Goal: Information Seeking & Learning: Understand process/instructions

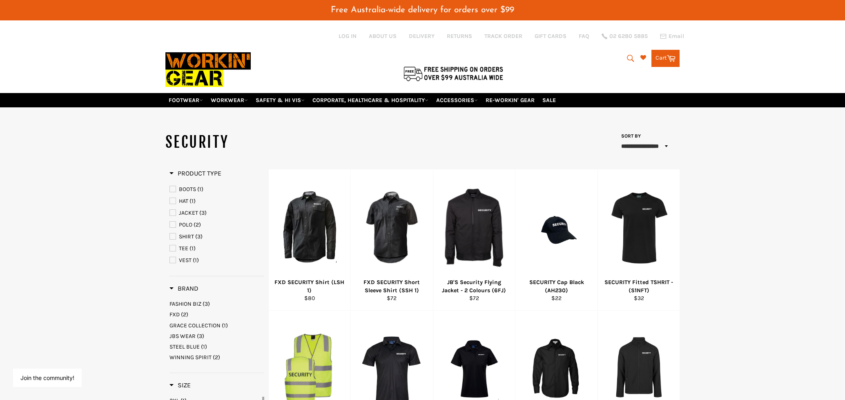
select select "**********"
click at [458, 36] on link "RETURNS" at bounding box center [459, 36] width 25 height 8
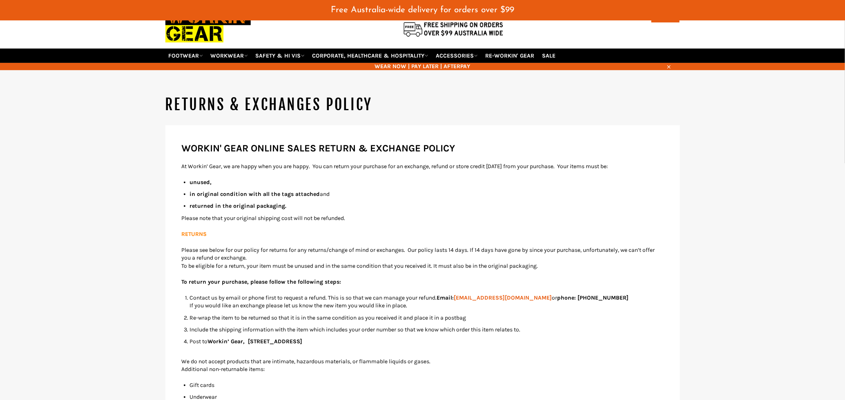
scroll to position [54, 0]
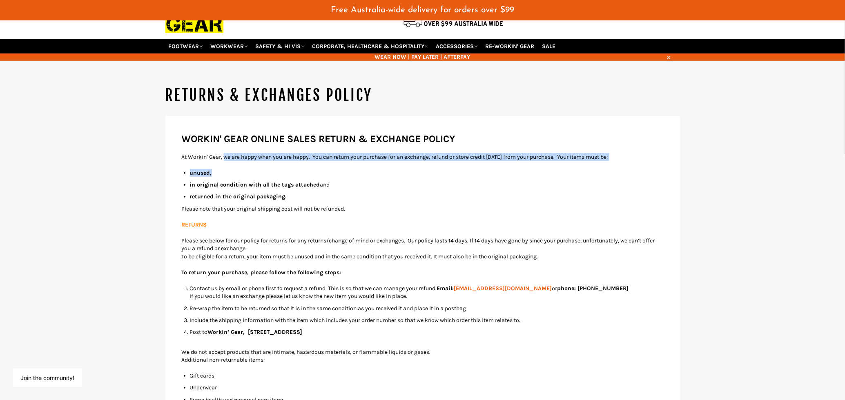
drag, startPoint x: 226, startPoint y: 155, endPoint x: 277, endPoint y: 169, distance: 52.4
click at [325, 157] on p "At Workin’ Gear, we are happy when you are happy. You can return your purchase …" at bounding box center [423, 157] width 482 height 8
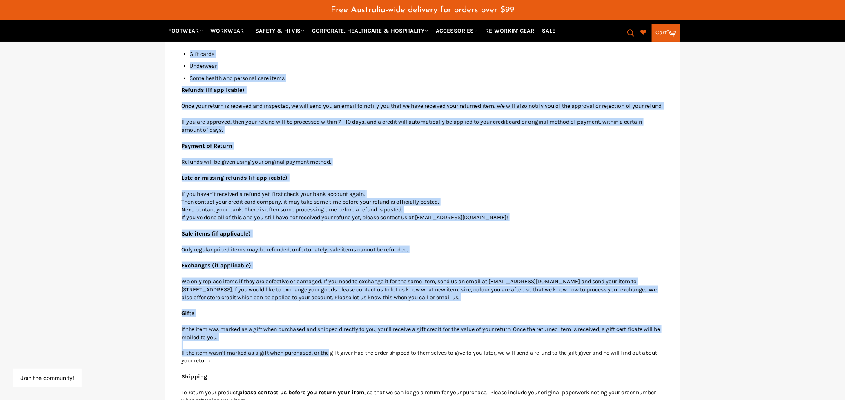
scroll to position [377, 0]
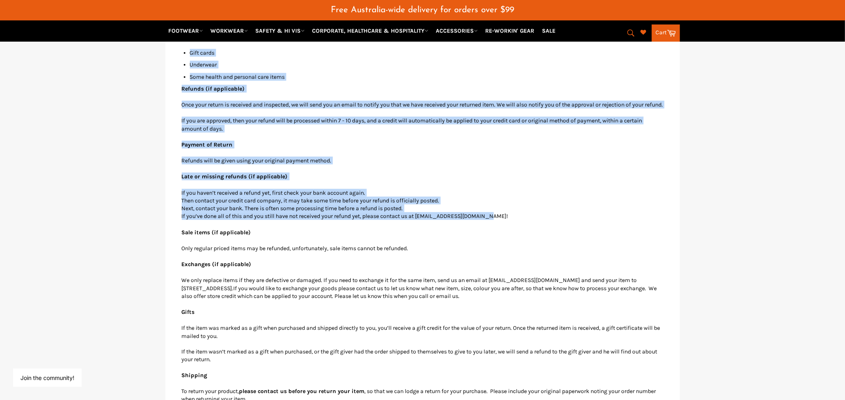
drag, startPoint x: 315, startPoint y: 157, endPoint x: 510, endPoint y: 226, distance: 206.3
click at [510, 226] on div "WORKIN' GEAR ONLINE SALES RETURN & EXCHANGE POLICY At Workin’ Gear, we are happ…" at bounding box center [423, 239] width 482 height 861
click at [386, 157] on div "WORKIN' GEAR ONLINE SALES RETURN & EXCHANGE POLICY At Workin’ Gear, we are happ…" at bounding box center [423, 239] width 482 height 861
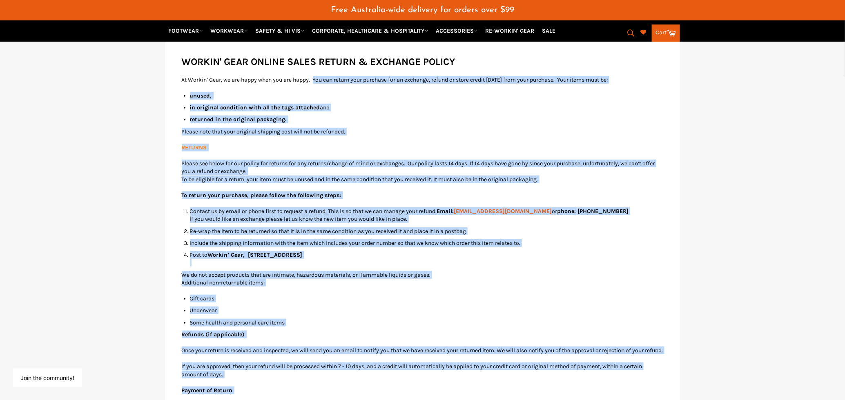
scroll to position [122, 0]
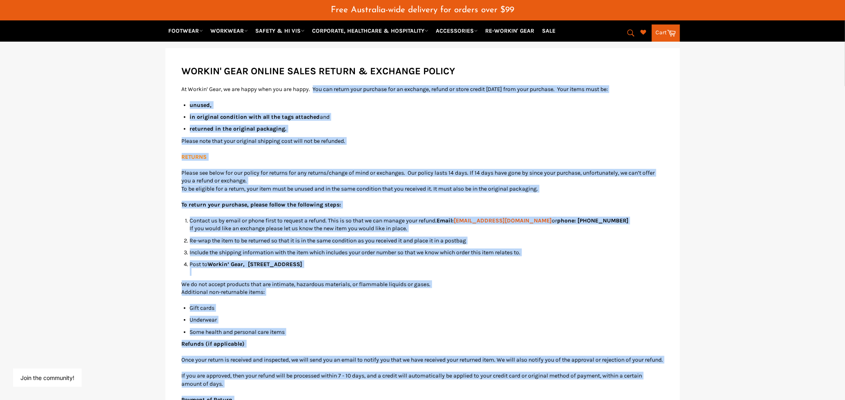
click at [443, 112] on ul "unused, in original condition with all the tags attached and returned in the or…" at bounding box center [427, 117] width 474 height 32
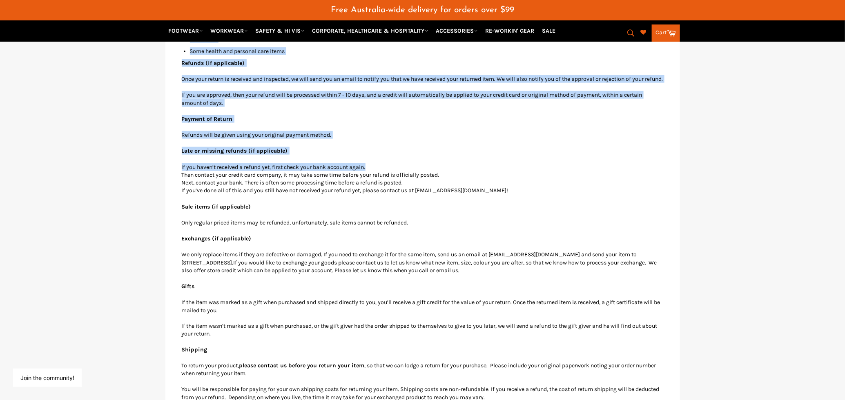
scroll to position [411, 0]
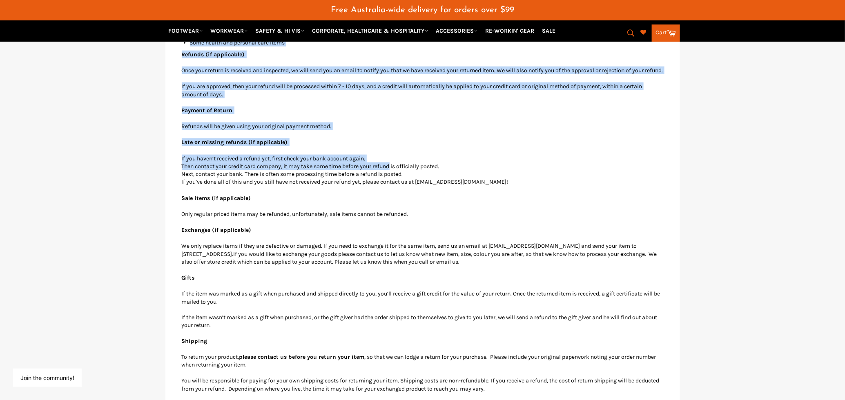
drag, startPoint x: 195, startPoint y: 101, endPoint x: 391, endPoint y: 170, distance: 207.6
click at [391, 170] on div "WORKIN' GEAR ONLINE SALES RETURN & EXCHANGE POLICY At Workin’ Gear, we are happ…" at bounding box center [423, 205] width 482 height 861
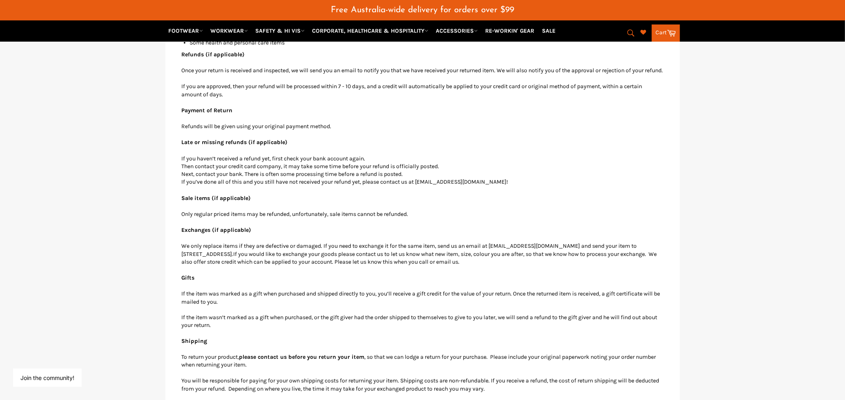
click at [462, 186] on p "If you haven’t received a refund yet, first check your bank account again. Then…" at bounding box center [423, 170] width 482 height 31
click at [177, 250] on div "WORKIN' GEAR ONLINE SALES RETURN & EXCHANGE POLICY At Workin’ Gear, we are happ…" at bounding box center [422, 206] width 515 height 894
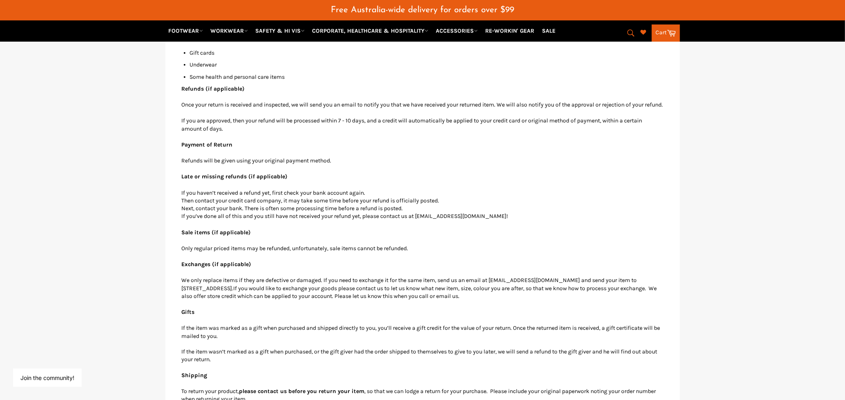
scroll to position [394, 0]
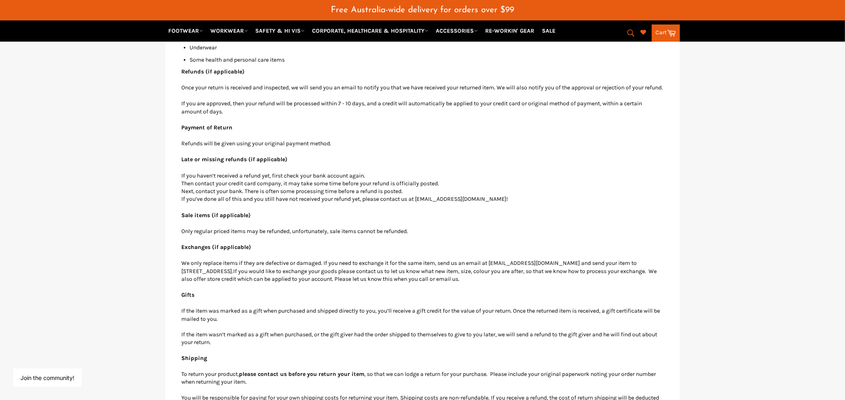
drag, startPoint x: 566, startPoint y: 297, endPoint x: 483, endPoint y: 295, distance: 83.8
click at [483, 295] on div "WORKIN' GEAR ONLINE SALES RETURN & EXCHANGE POLICY At Workin’ Gear, we are happ…" at bounding box center [423, 222] width 482 height 861
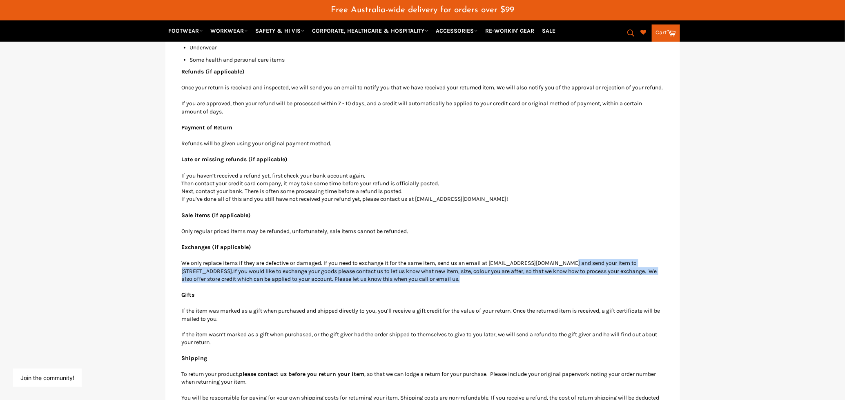
drag, startPoint x: 578, startPoint y: 271, endPoint x: 599, endPoint y: 289, distance: 28.4
click at [599, 283] on p "We only replace items if they are defective or damaged. If you need to exchange…" at bounding box center [423, 271] width 482 height 24
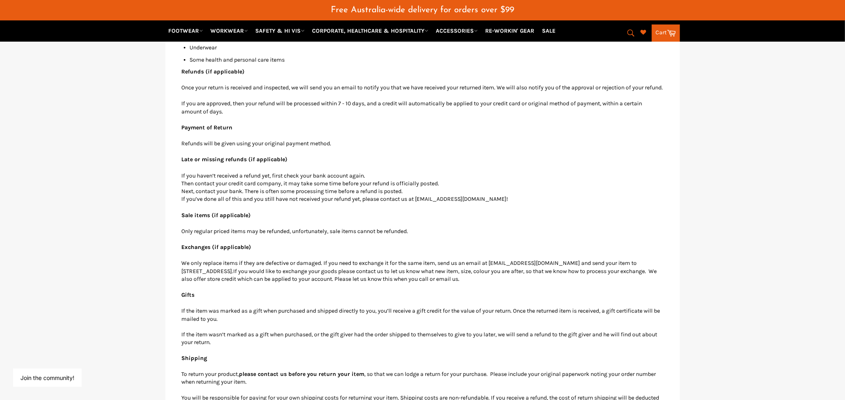
click at [478, 291] on div "WORKIN' GEAR ONLINE SALES RETURN & EXCHANGE POLICY At Workin’ Gear, we are happ…" at bounding box center [423, 222] width 482 height 861
drag, startPoint x: 578, startPoint y: 270, endPoint x: 659, endPoint y: 278, distance: 81.7
click at [659, 278] on p "We only replace items if they are defective or damaged. If you need to exchange…" at bounding box center [423, 271] width 482 height 24
copy p "send your item to [STREET_ADDRESS]. If you would like to exchange your goods pl…"
